Goal: Task Accomplishment & Management: Manage account settings

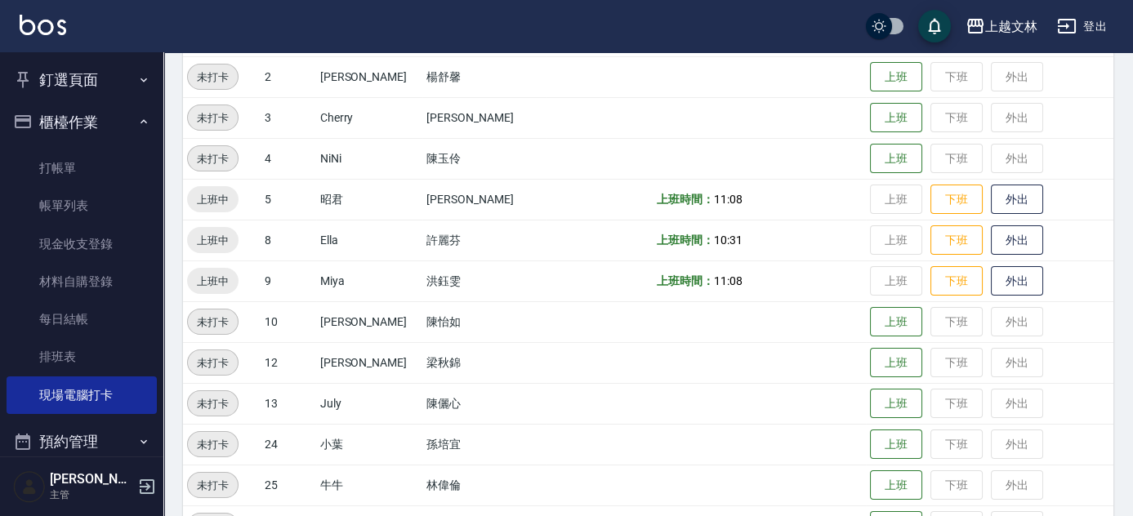
scroll to position [222, 0]
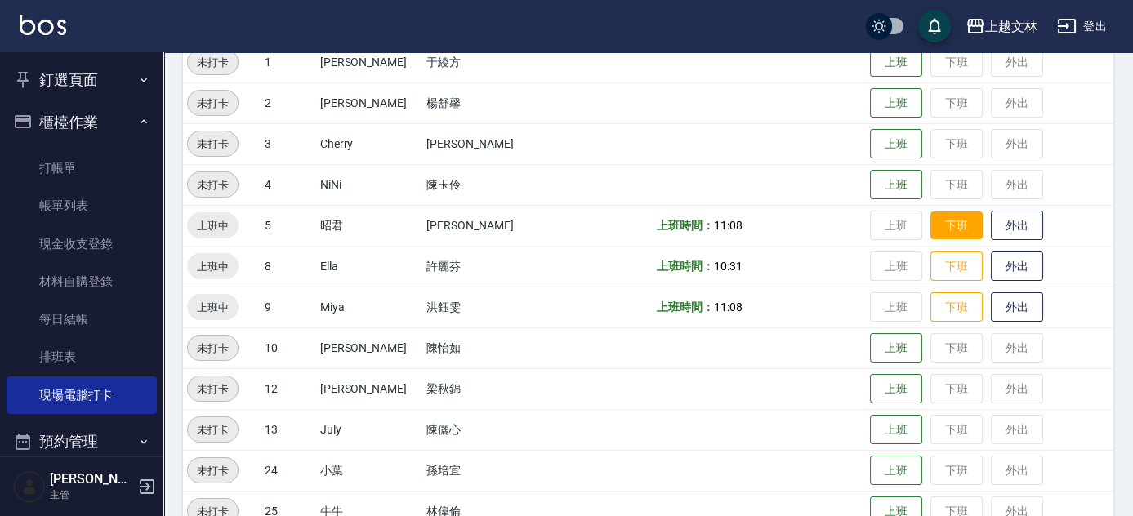
click at [930, 225] on button "下班" at bounding box center [956, 226] width 52 height 29
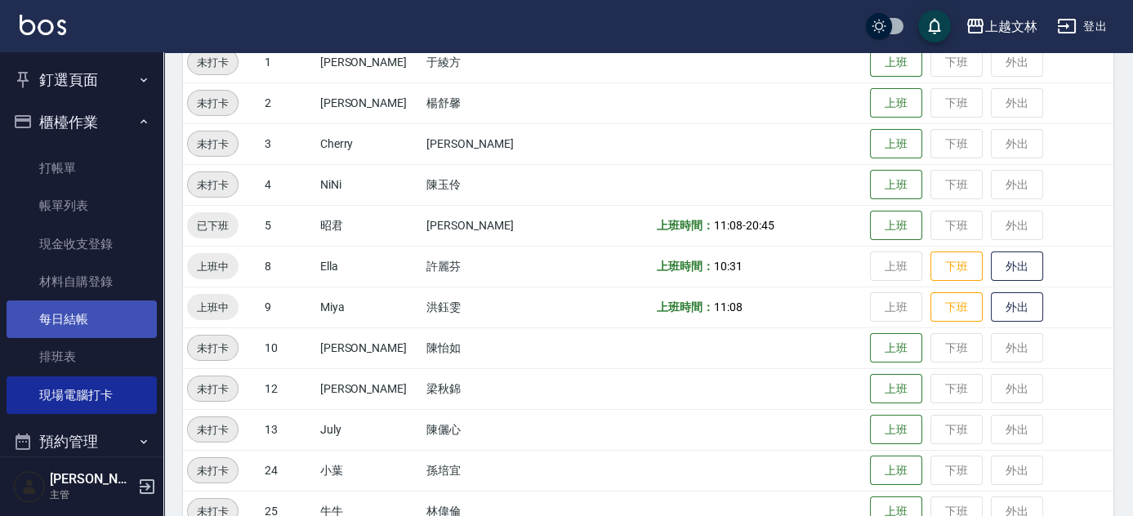
click at [82, 330] on link "每日結帳" at bounding box center [82, 320] width 150 height 38
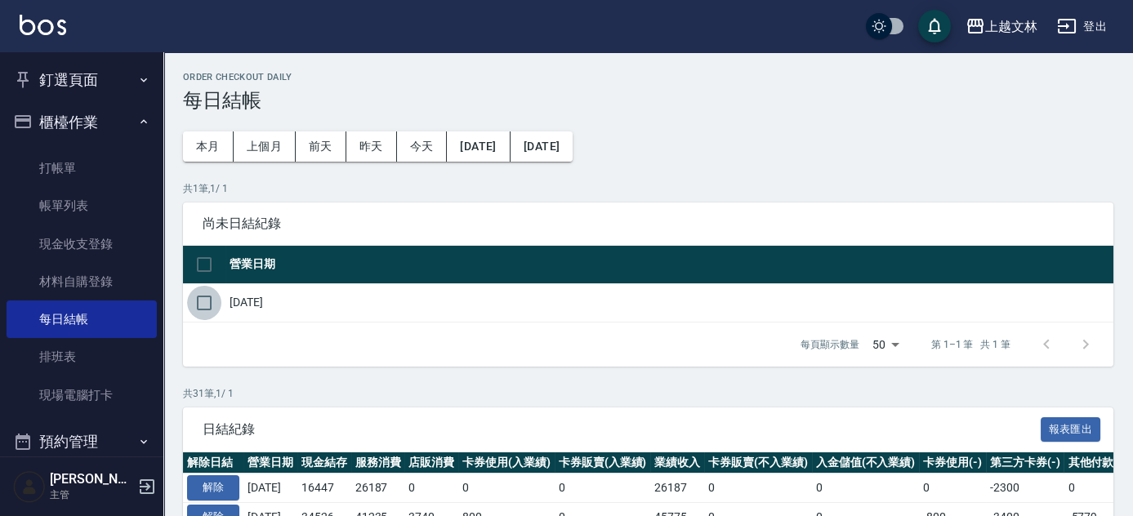
click at [208, 309] on input "checkbox" at bounding box center [204, 303] width 34 height 34
checkbox input "true"
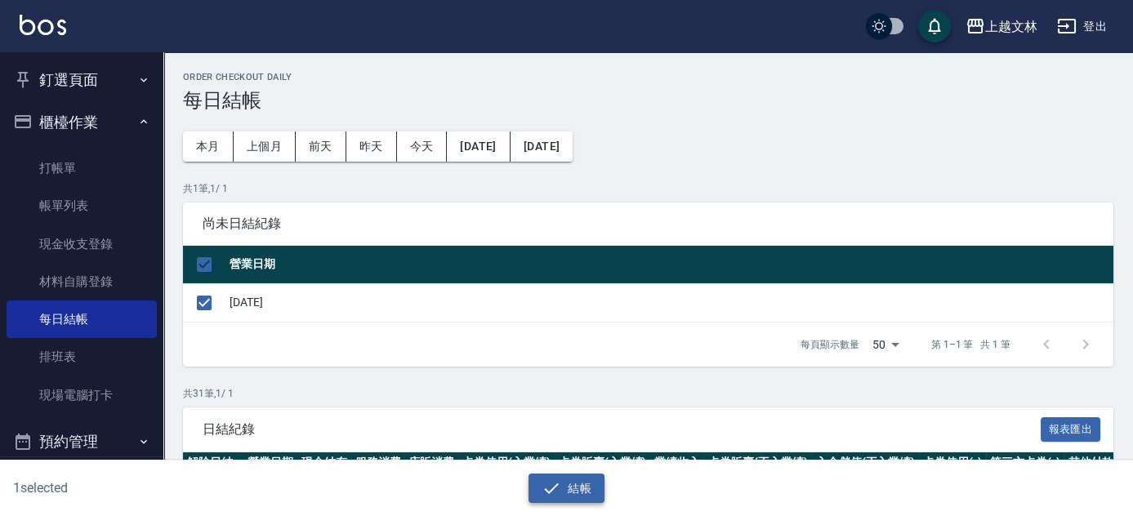
click at [542, 492] on icon "button" at bounding box center [552, 489] width 20 height 20
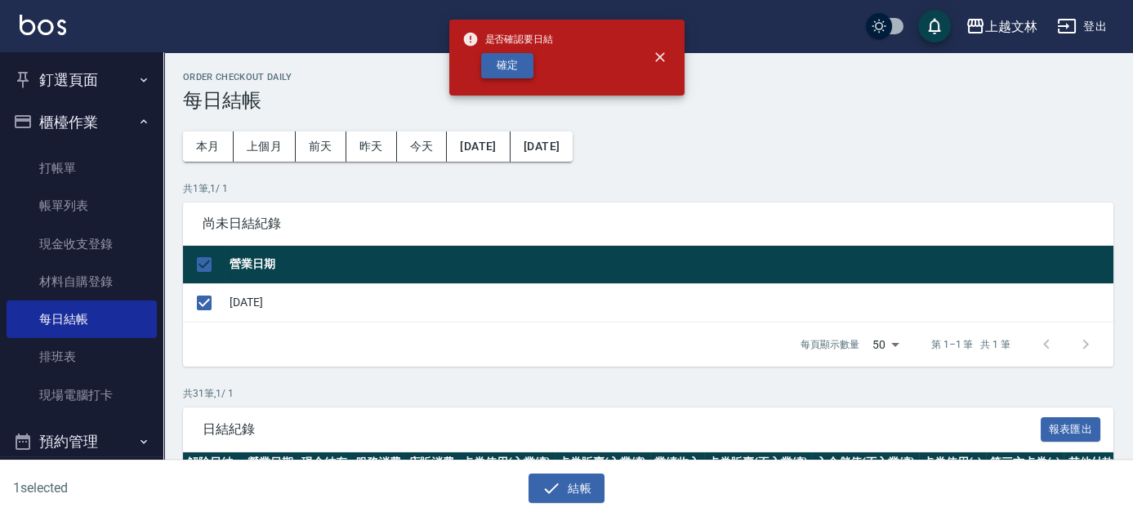
click at [503, 71] on button "確定" at bounding box center [507, 65] width 52 height 25
checkbox input "false"
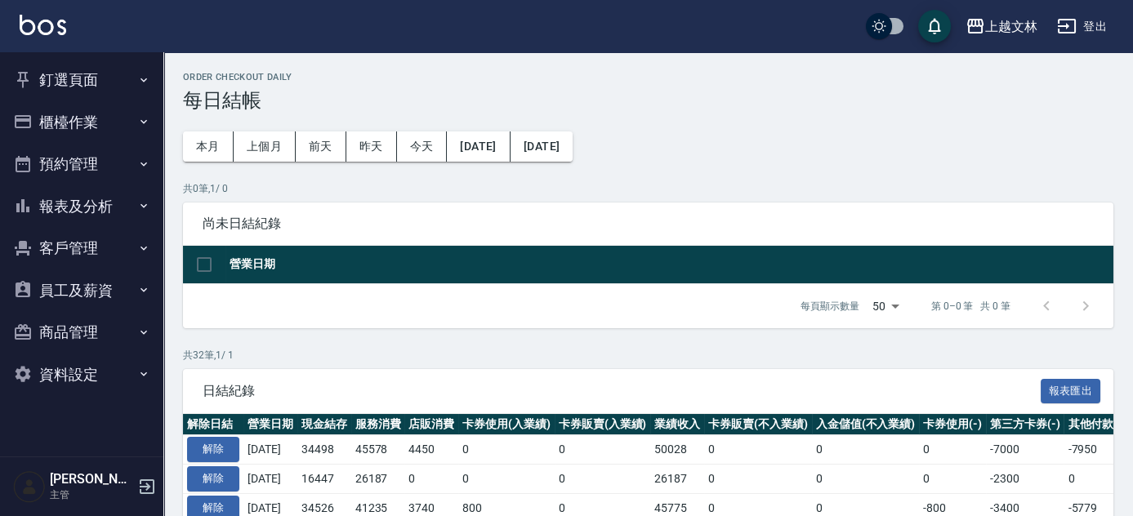
click at [84, 208] on button "報表及分析" at bounding box center [82, 206] width 150 height 42
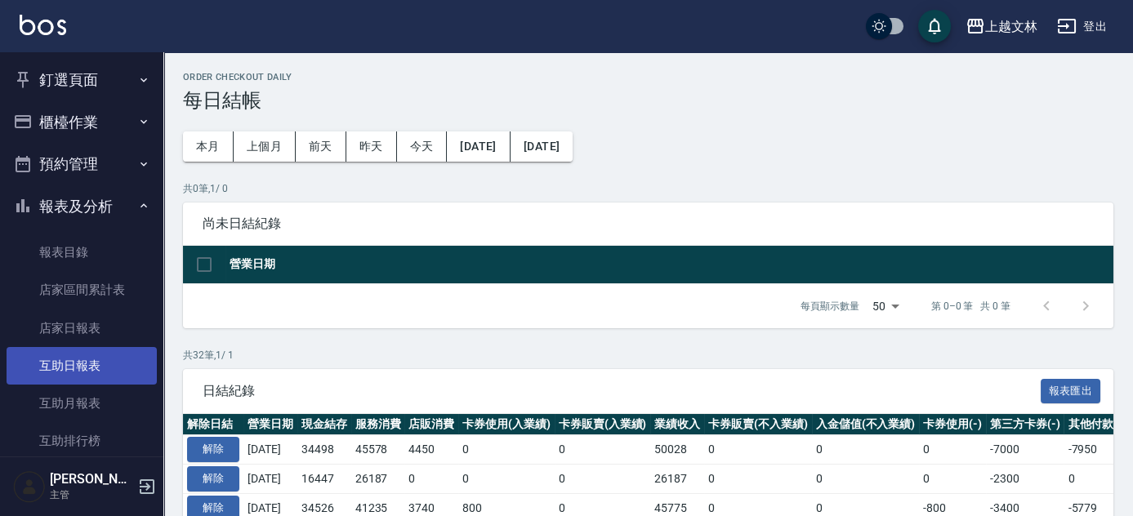
click at [87, 373] on link "互助日報表" at bounding box center [82, 366] width 150 height 38
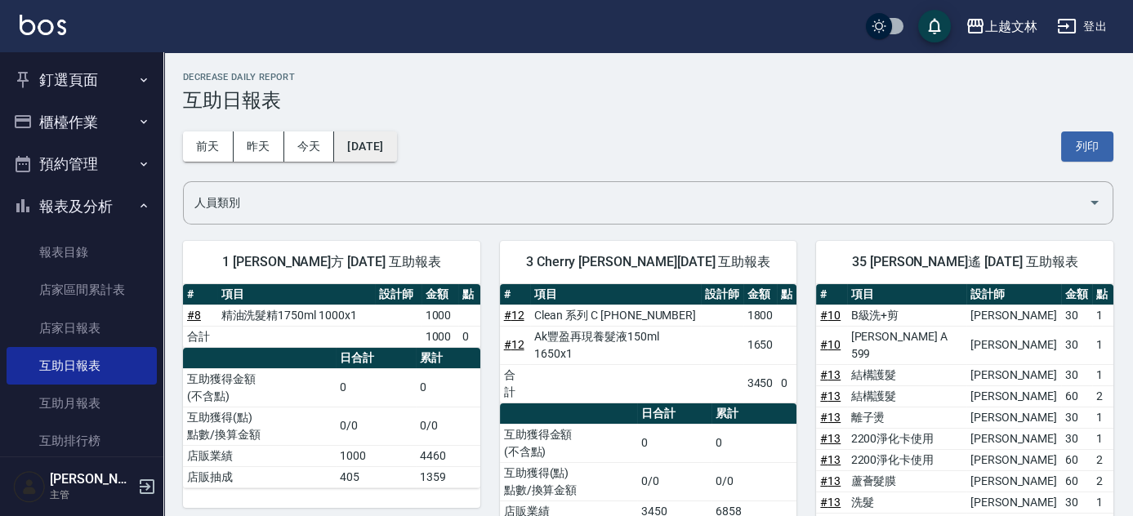
click at [361, 152] on button "[DATE]" at bounding box center [365, 147] width 62 height 30
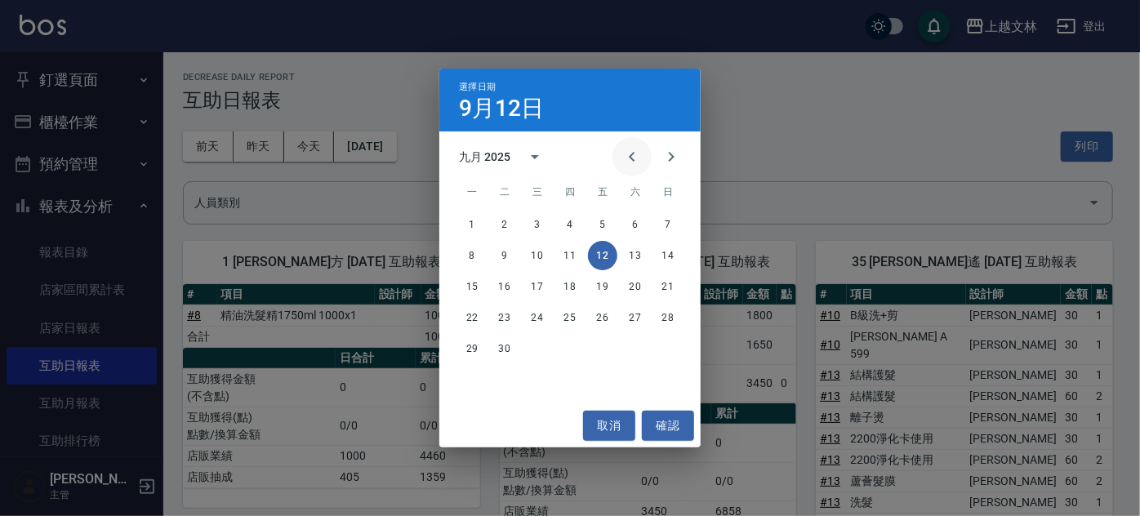
click at [629, 161] on icon "Previous month" at bounding box center [632, 157] width 20 height 20
click at [670, 352] on button "31" at bounding box center [667, 348] width 29 height 29
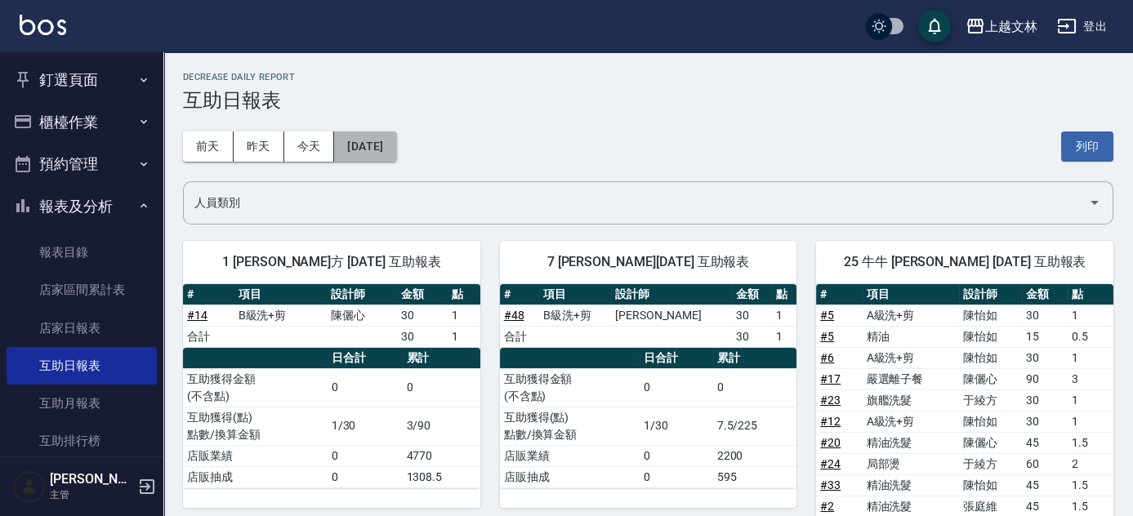
click at [392, 152] on button "[DATE]" at bounding box center [365, 147] width 62 height 30
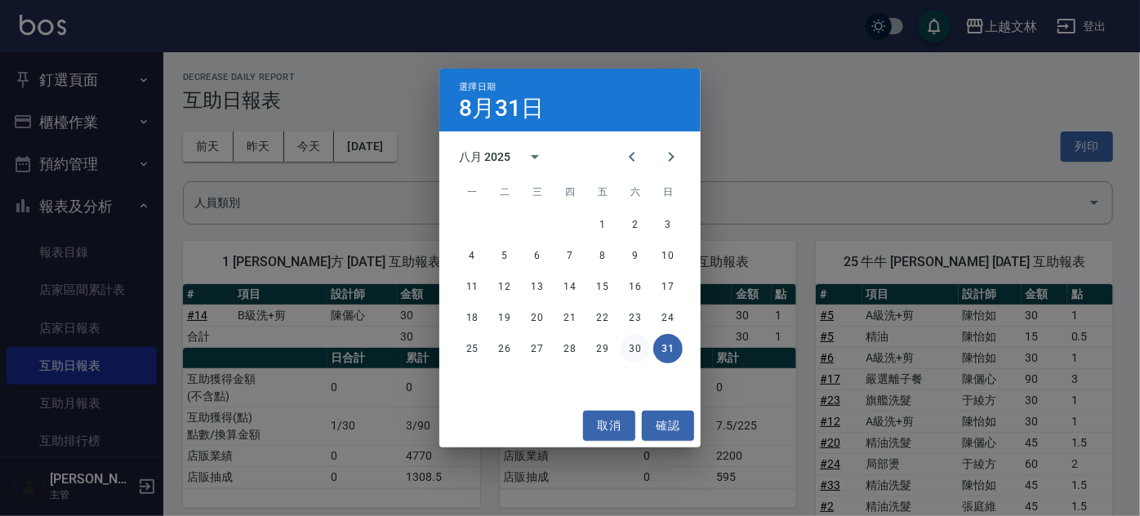
click at [635, 353] on button "30" at bounding box center [635, 348] width 29 height 29
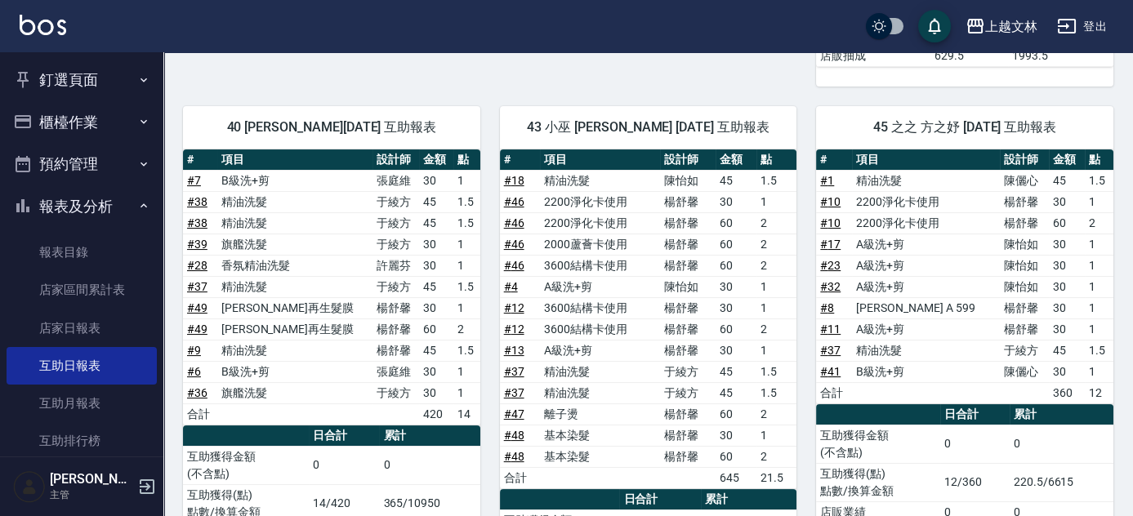
scroll to position [811, 0]
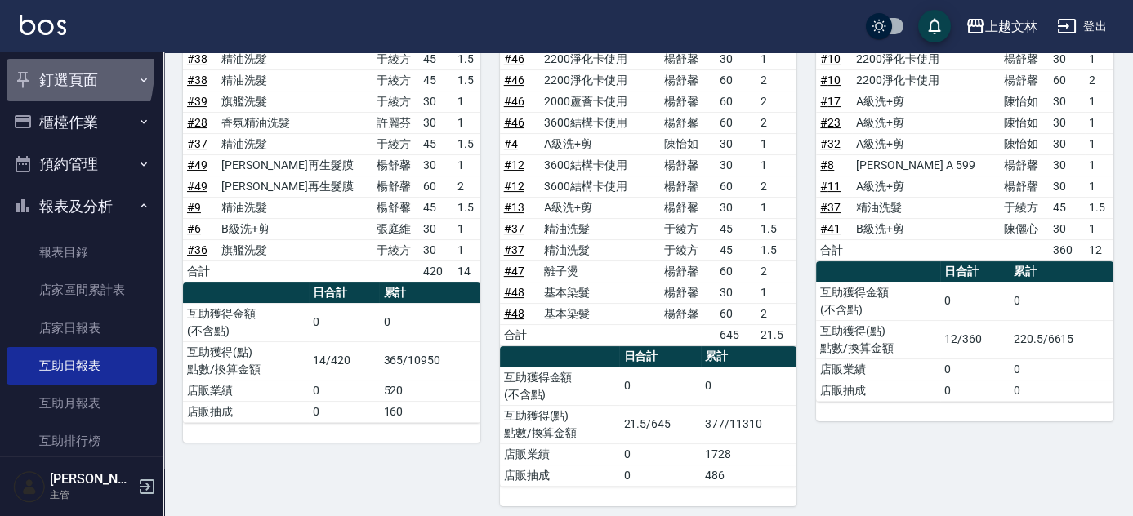
click at [38, 71] on button "釘選頁面" at bounding box center [82, 80] width 150 height 42
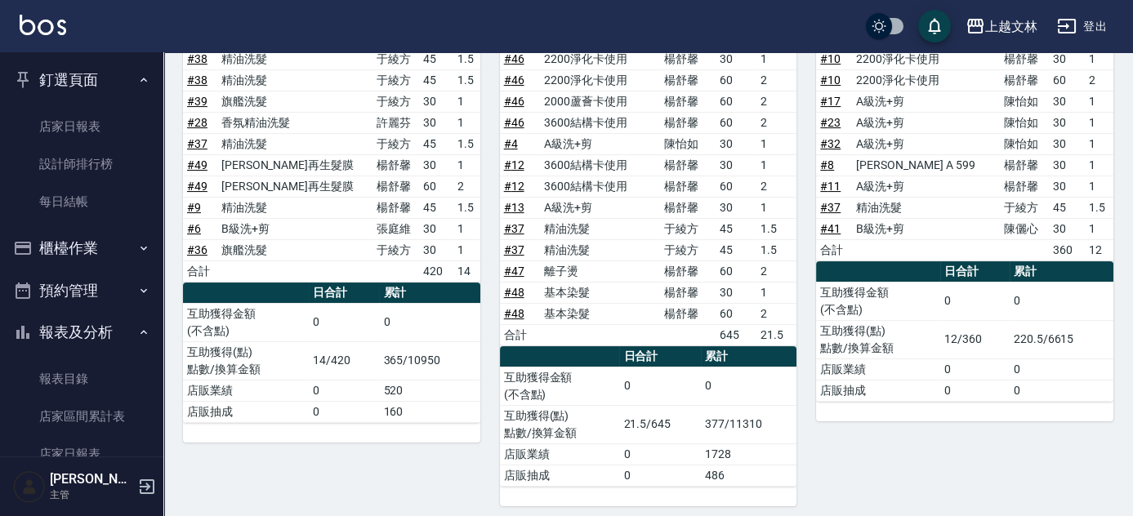
click at [84, 256] on button "櫃檯作業" at bounding box center [82, 248] width 150 height 42
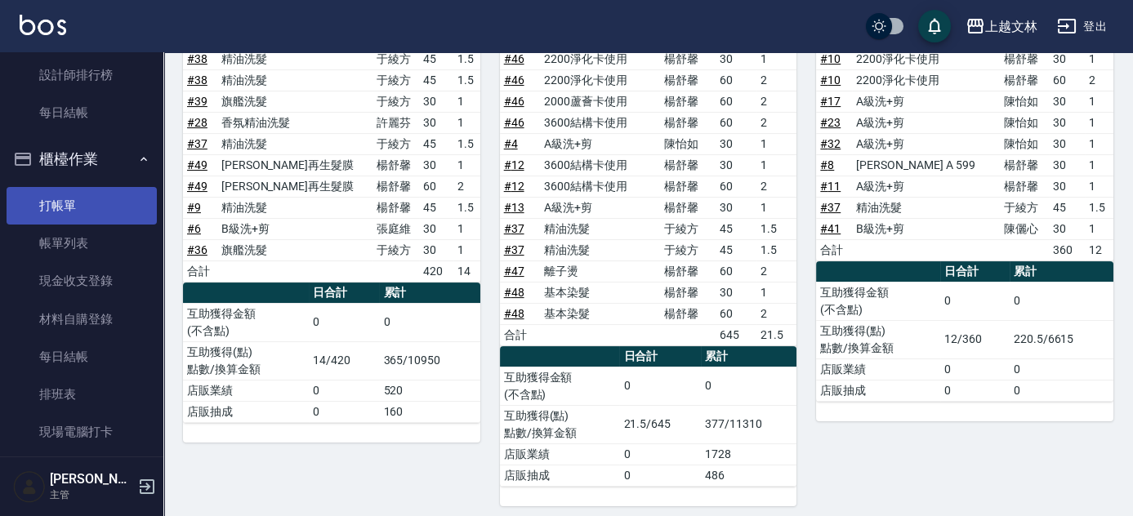
scroll to position [222, 0]
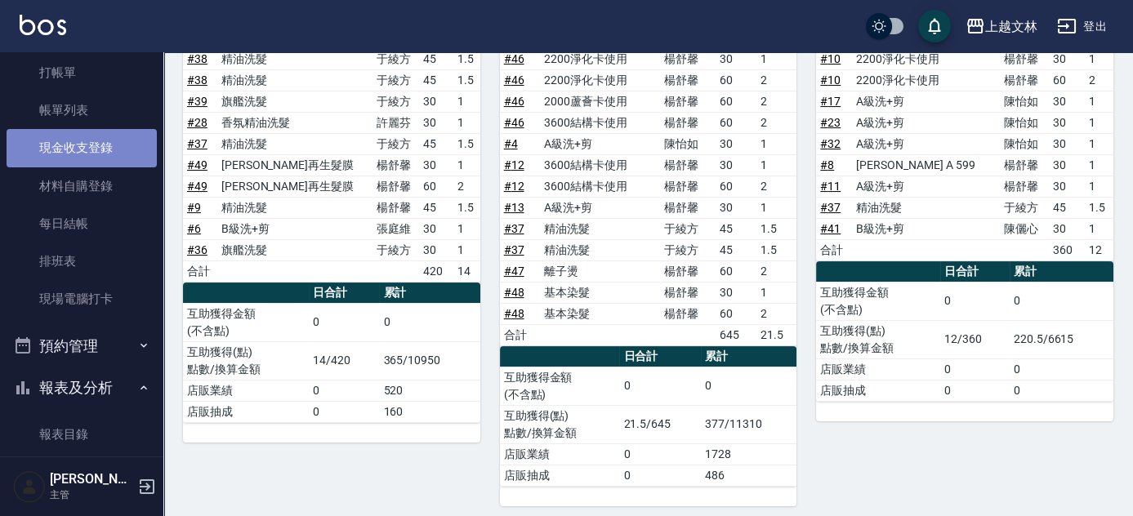
click at [97, 149] on link "現金收支登錄" at bounding box center [82, 148] width 150 height 38
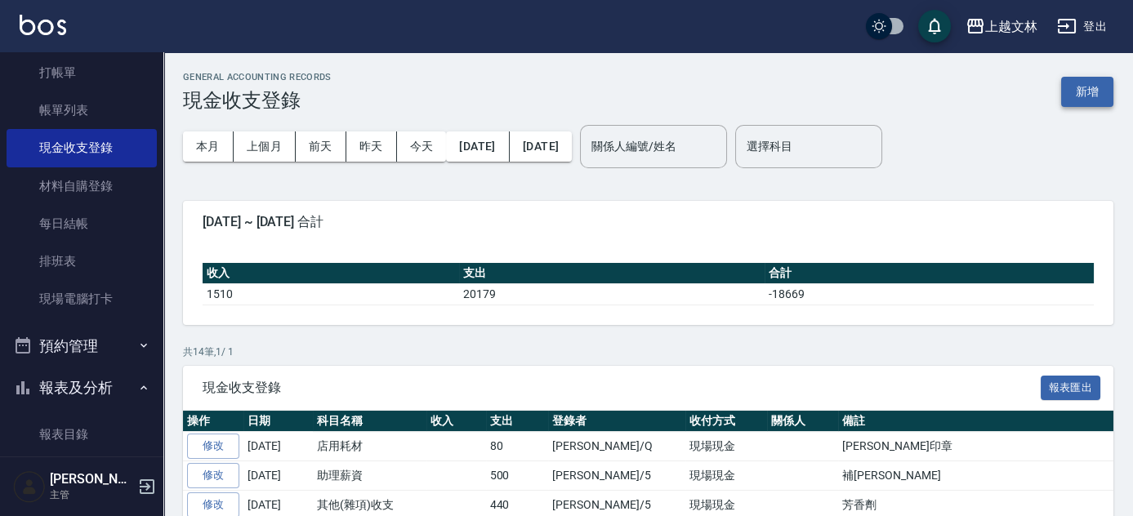
click at [1099, 91] on button "新增" at bounding box center [1087, 92] width 52 height 30
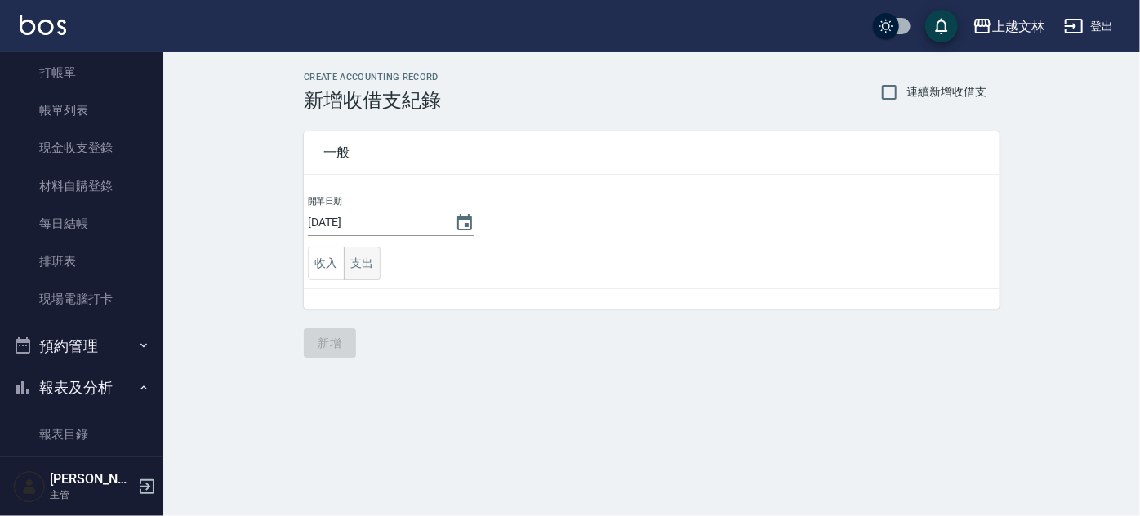
click at [363, 276] on button "支出" at bounding box center [362, 263] width 37 height 33
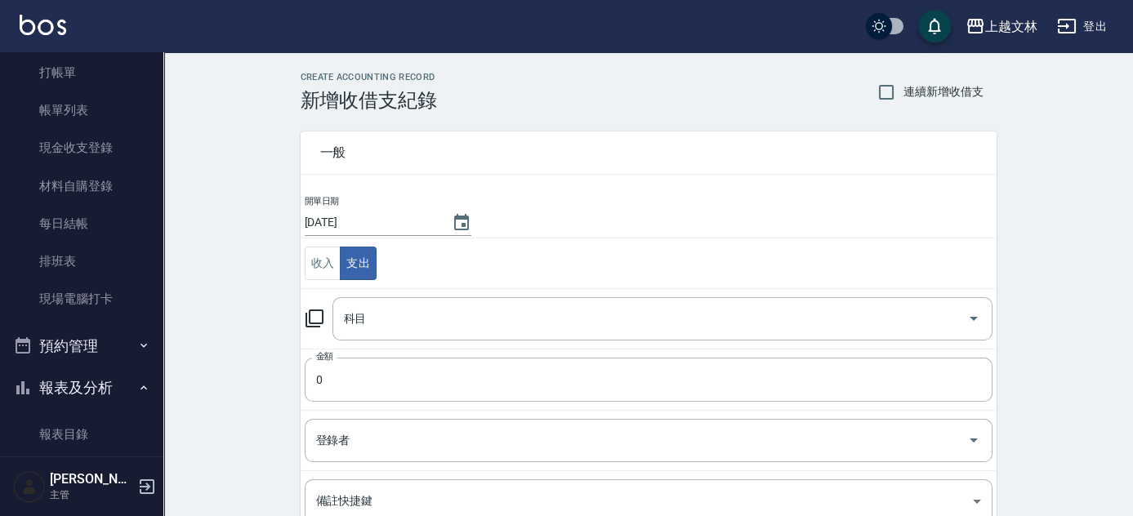
click at [310, 318] on icon at bounding box center [315, 319] width 20 height 20
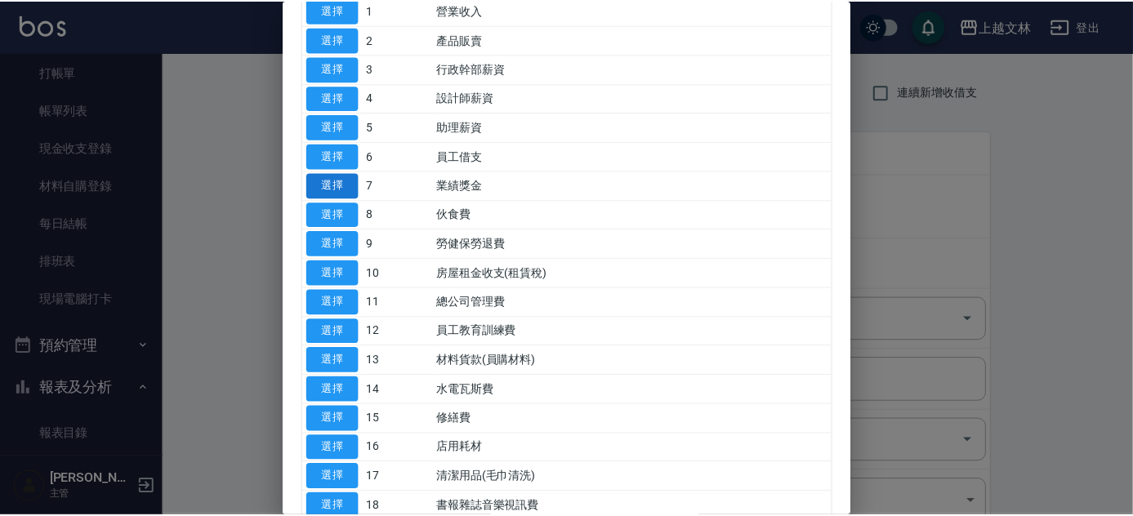
scroll to position [148, 0]
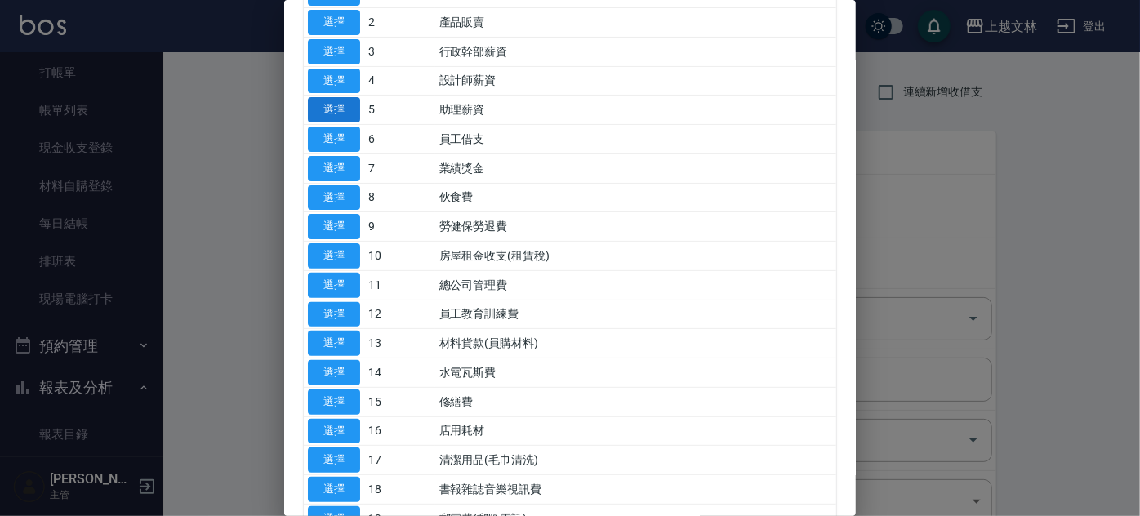
click at [334, 109] on button "選擇" at bounding box center [334, 109] width 52 height 25
type input "5 助理薪資"
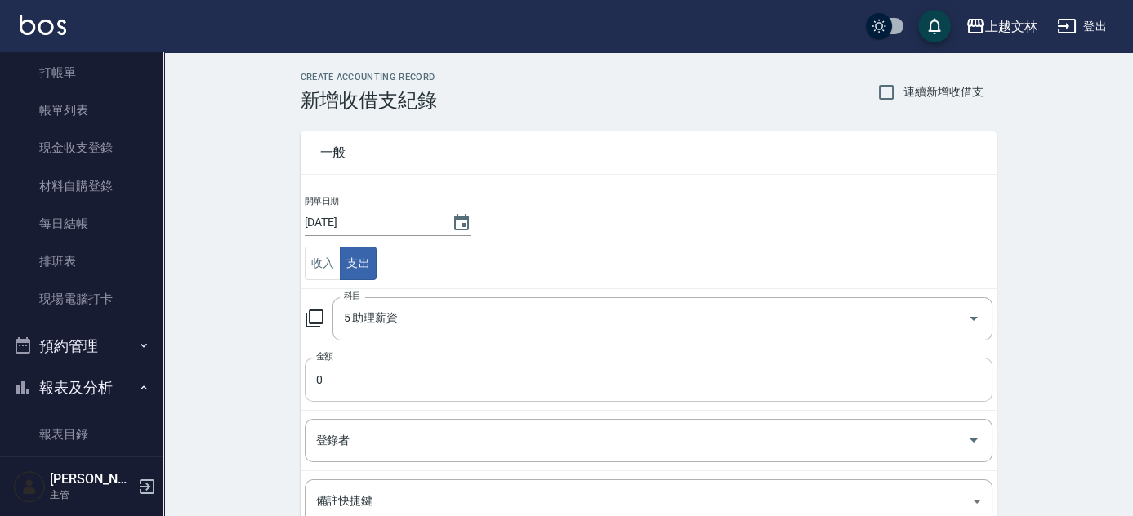
click at [383, 381] on input "0" at bounding box center [649, 380] width 688 height 44
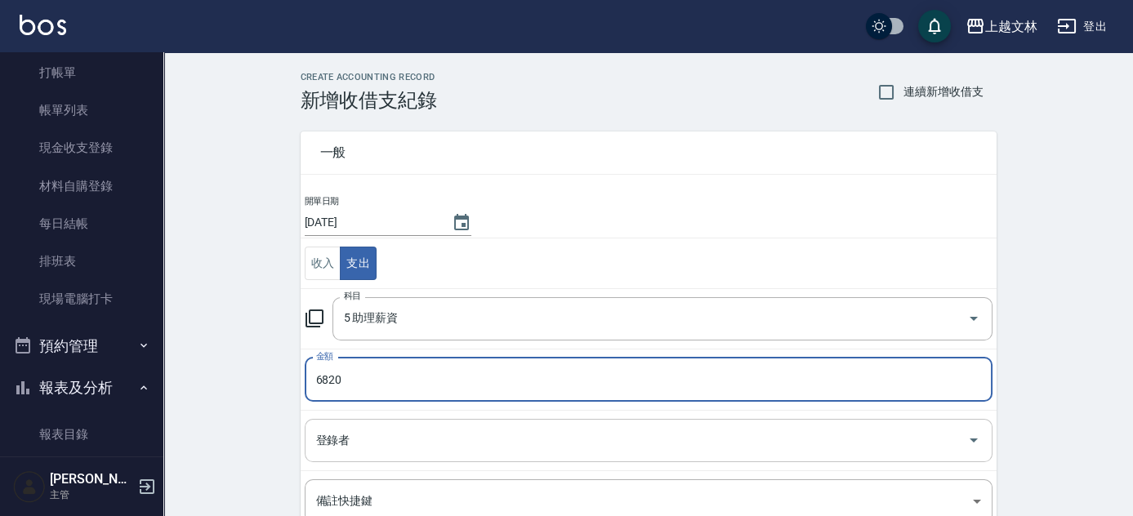
type input "6820"
click at [388, 448] on input "登錄者" at bounding box center [636, 440] width 649 height 29
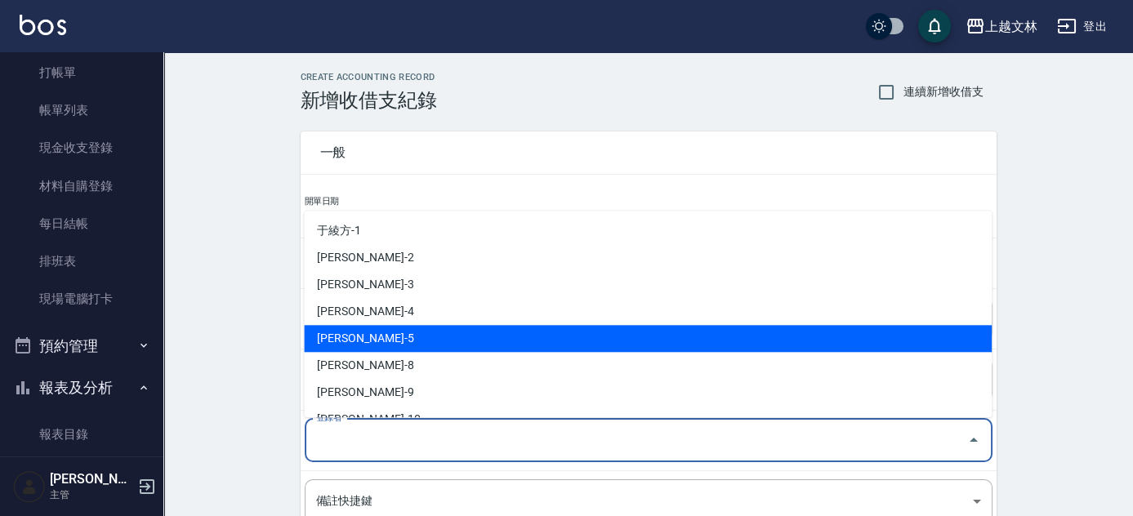
click at [382, 337] on li "周昭君-5" at bounding box center [648, 338] width 688 height 27
type input "周昭君-5"
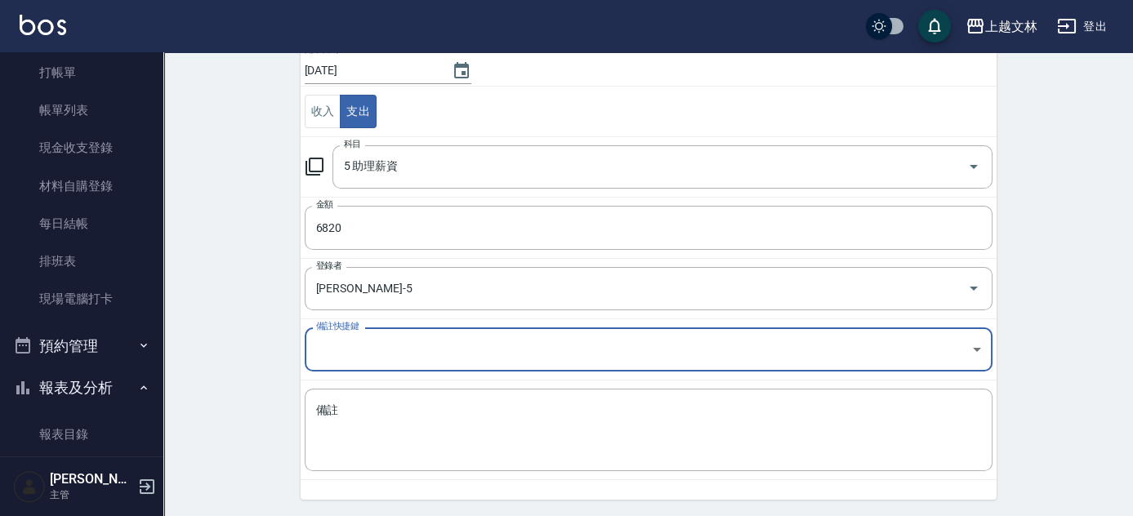
scroll to position [154, 0]
click at [383, 440] on textarea "備註" at bounding box center [648, 428] width 665 height 56
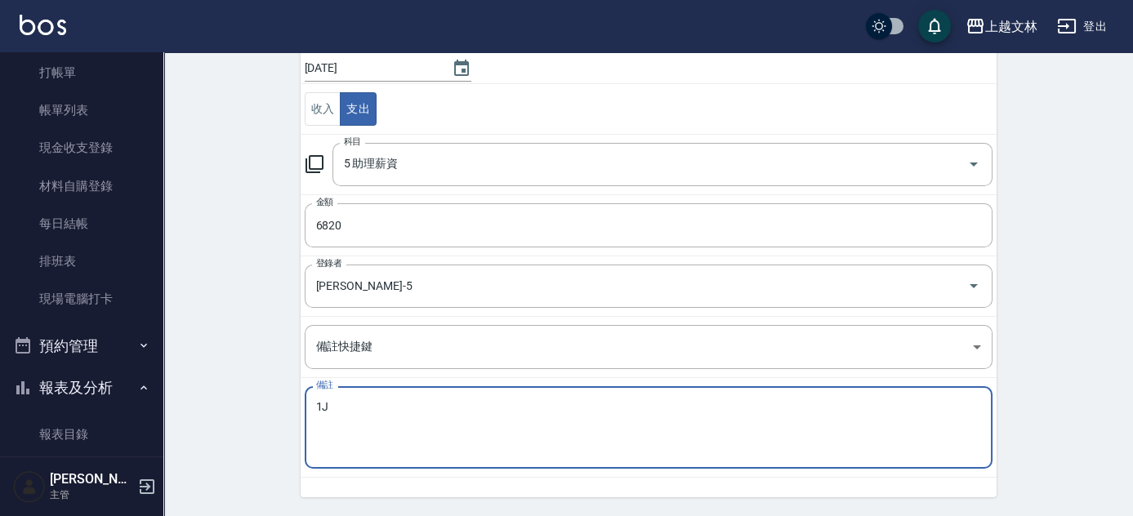
type textarea "1"
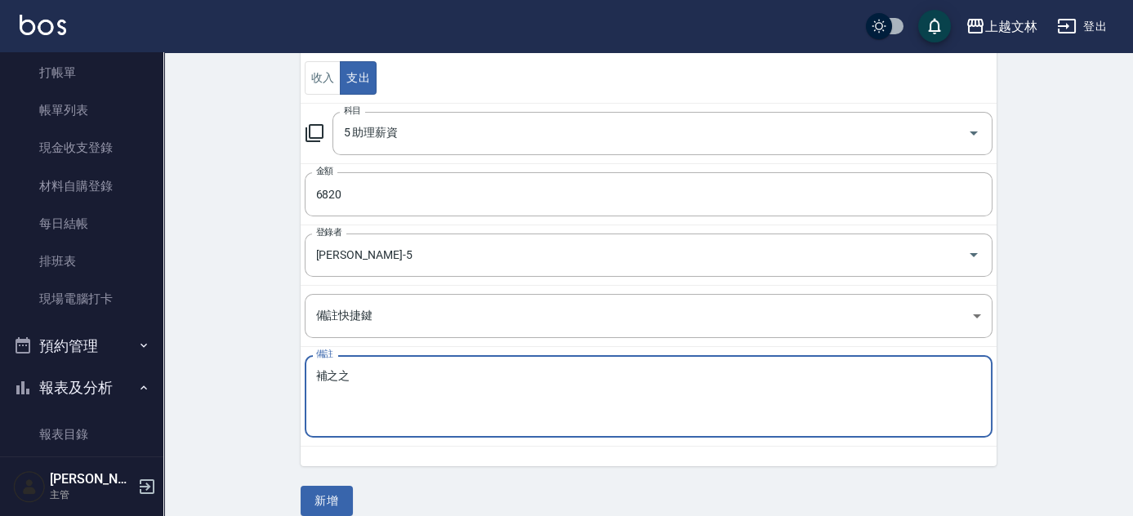
scroll to position [203, 0]
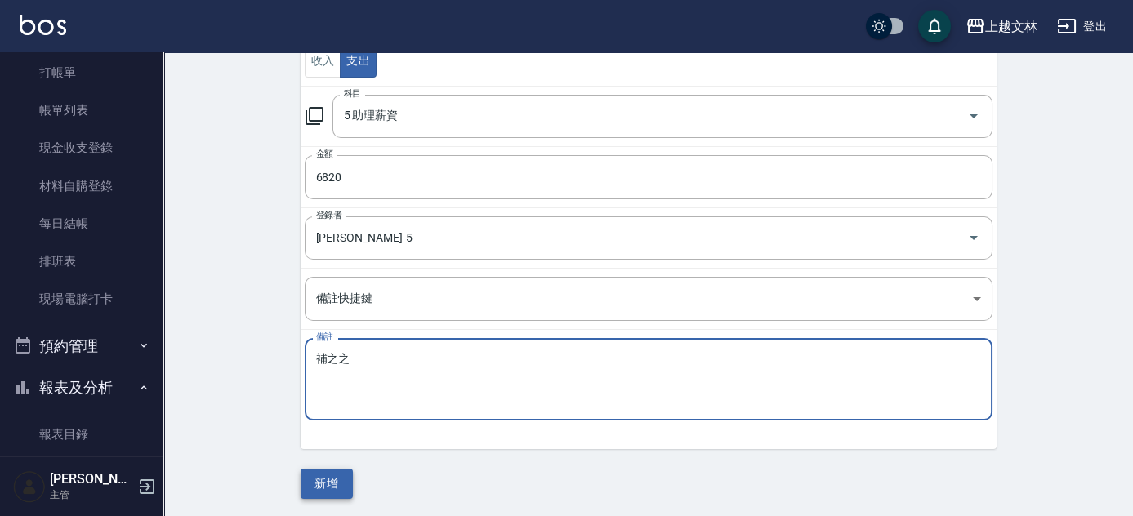
type textarea "補之之"
click at [311, 480] on button "新增" at bounding box center [327, 484] width 52 height 30
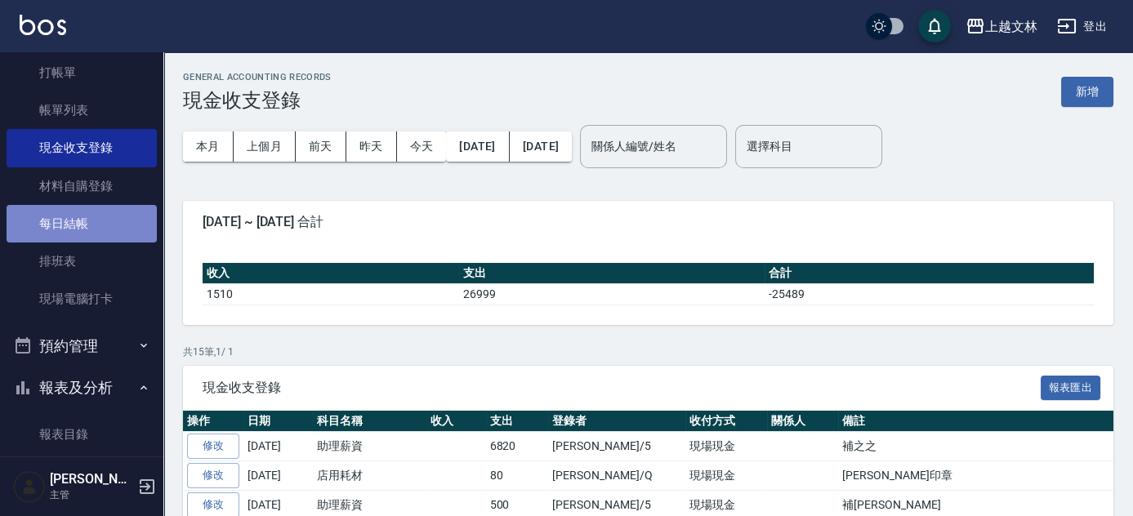
click at [82, 230] on link "每日結帳" at bounding box center [82, 224] width 150 height 38
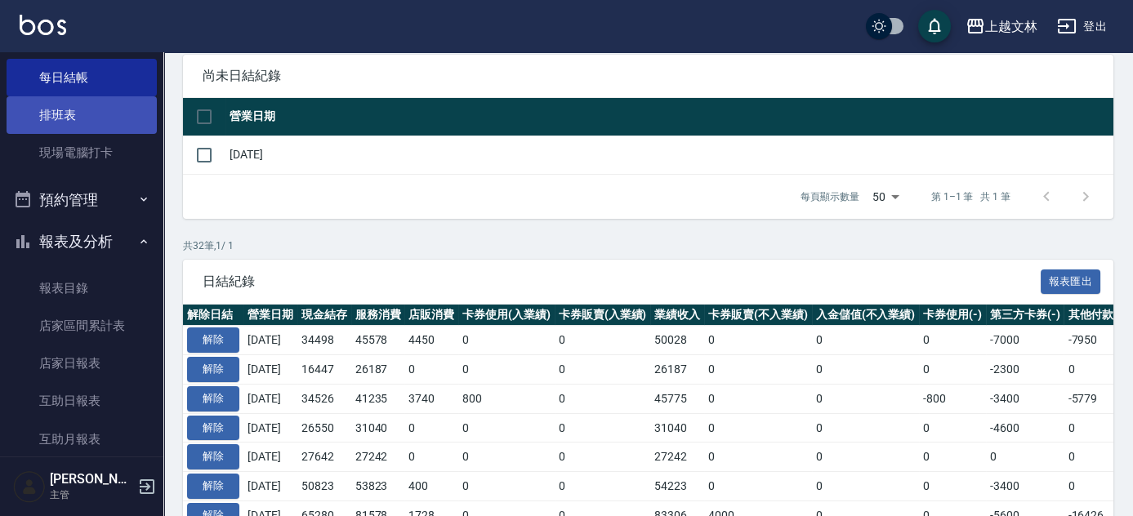
scroll to position [371, 0]
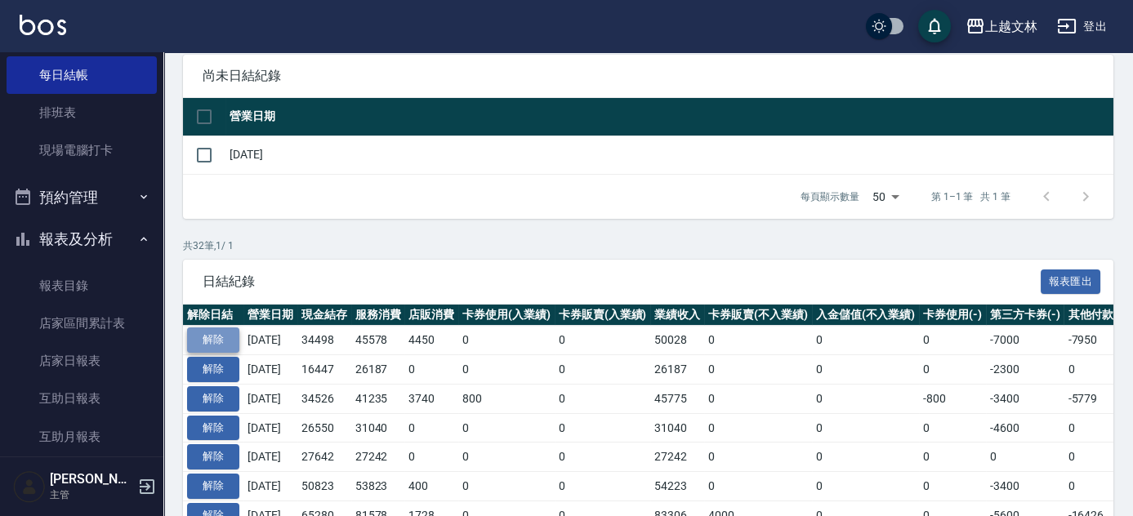
click at [230, 345] on button "解除" at bounding box center [213, 340] width 52 height 25
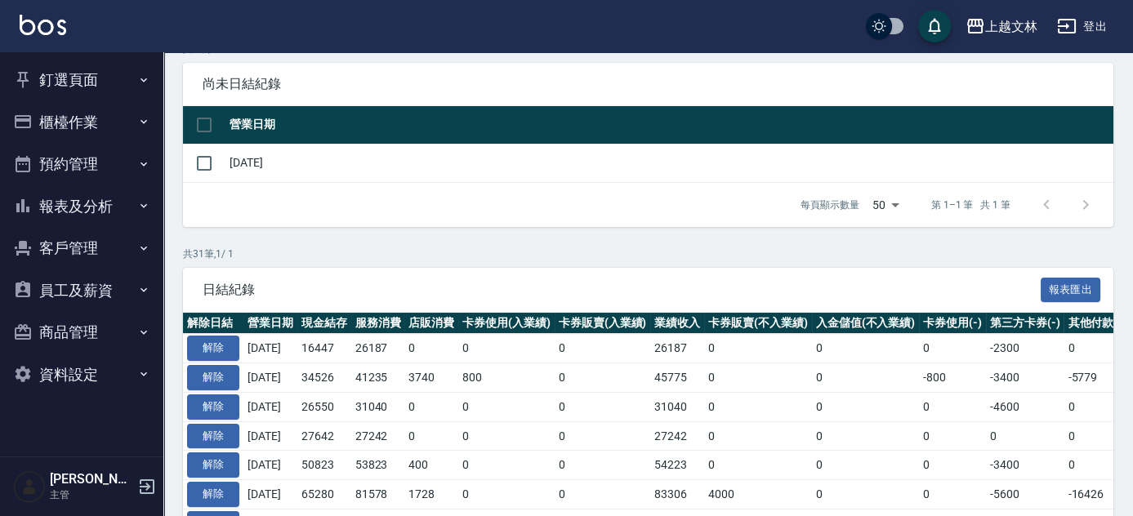
scroll to position [140, 0]
click at [78, 82] on button "釘選頁面" at bounding box center [82, 80] width 150 height 42
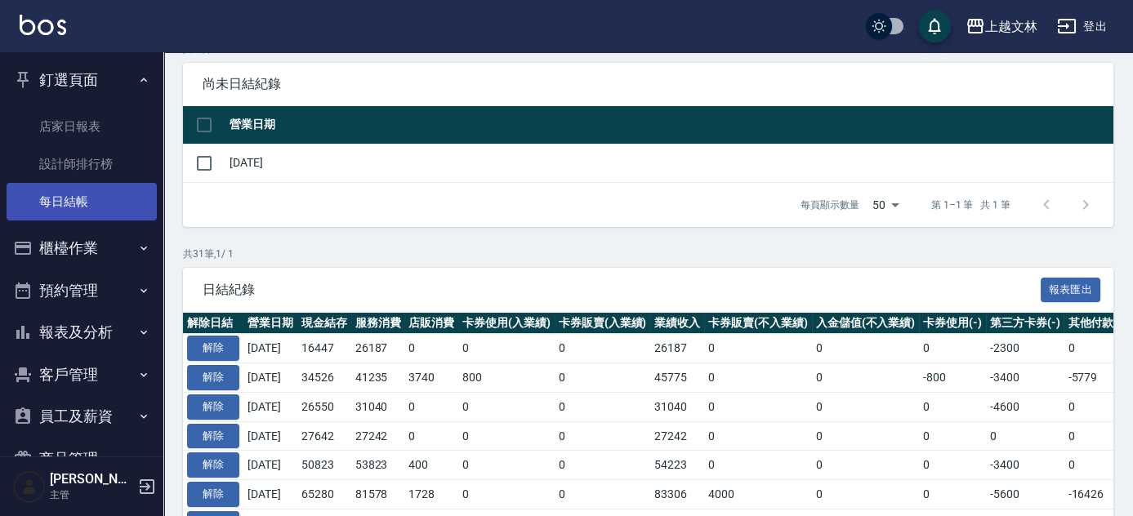
click at [80, 198] on link "每日結帳" at bounding box center [82, 202] width 150 height 38
click at [194, 160] on input "checkbox" at bounding box center [204, 163] width 34 height 34
checkbox input "true"
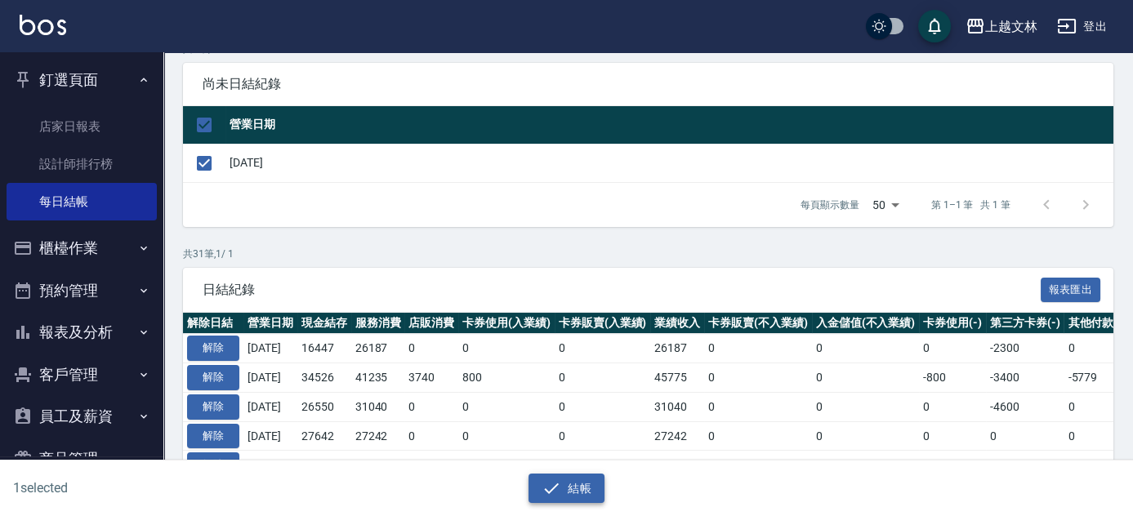
click at [546, 491] on icon "button" at bounding box center [552, 489] width 20 height 20
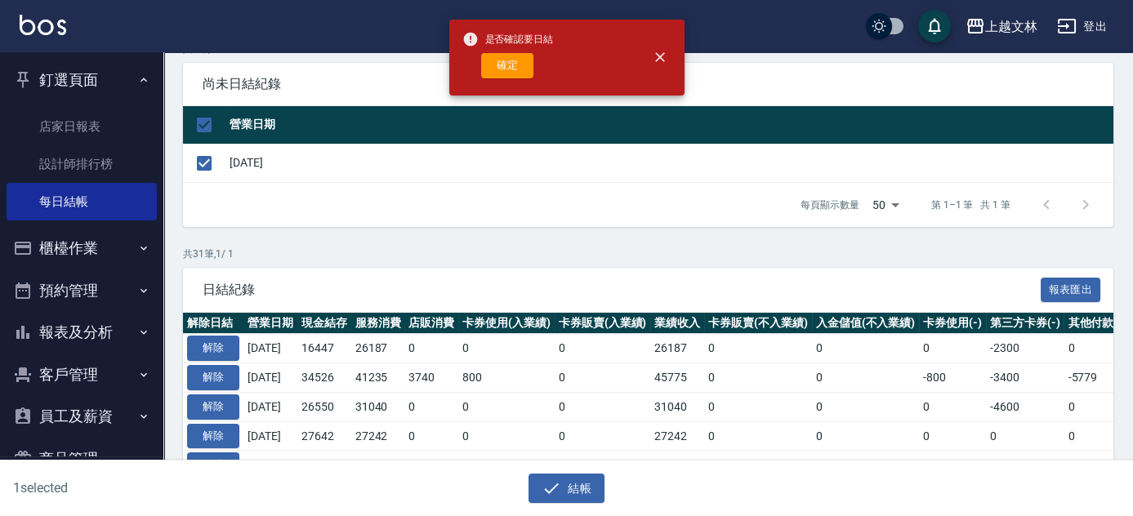
click at [494, 64] on button "確定" at bounding box center [507, 65] width 52 height 25
checkbox input "false"
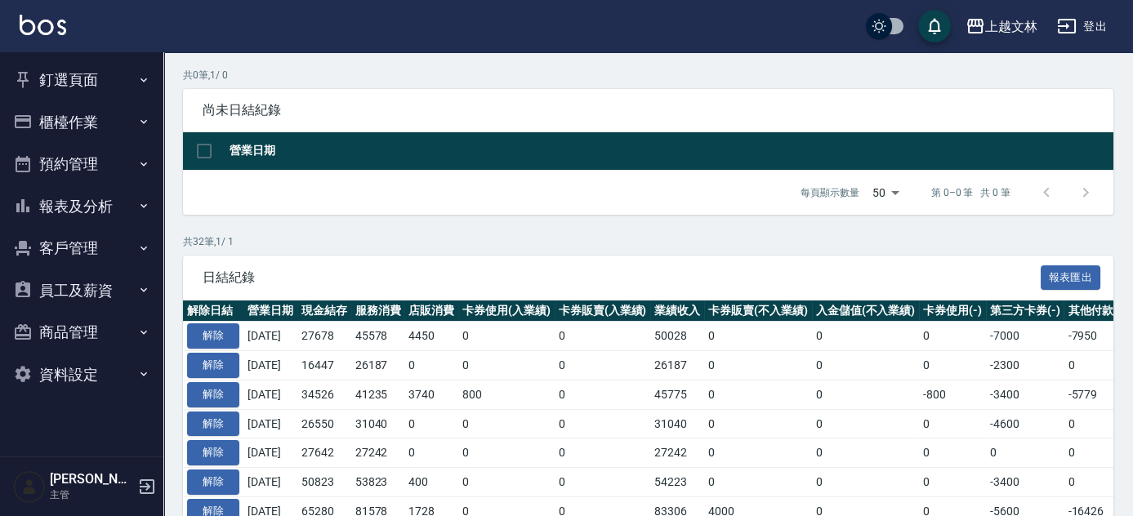
scroll to position [148, 0]
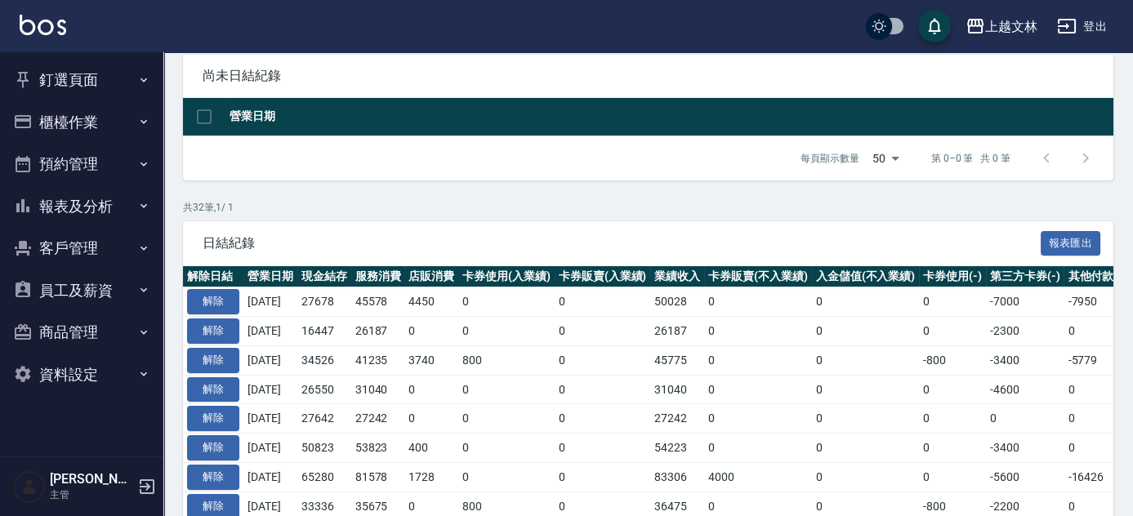
click at [72, 86] on button "釘選頁面" at bounding box center [82, 80] width 150 height 42
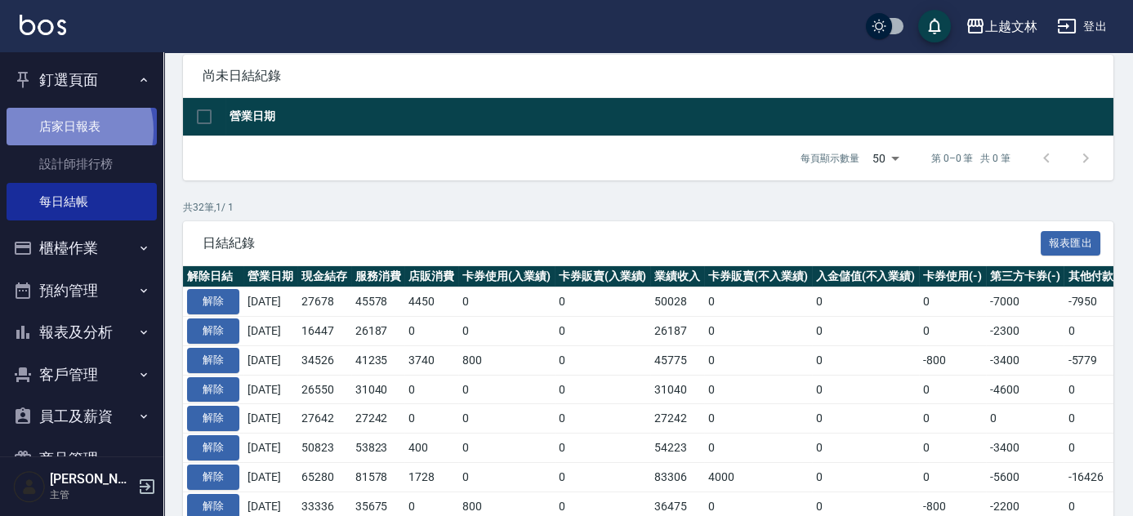
click at [71, 132] on link "店家日報表" at bounding box center [82, 127] width 150 height 38
